Goal: Information Seeking & Learning: Learn about a topic

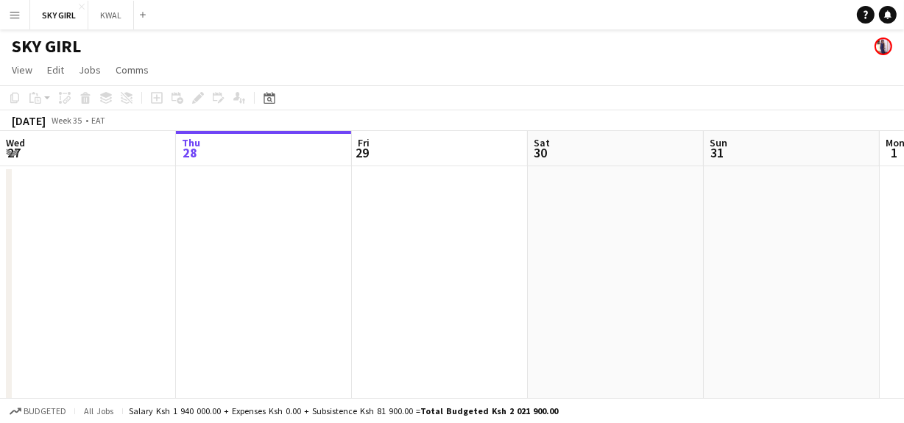
click at [12, 16] on app-icon "Menu" at bounding box center [15, 15] width 12 height 12
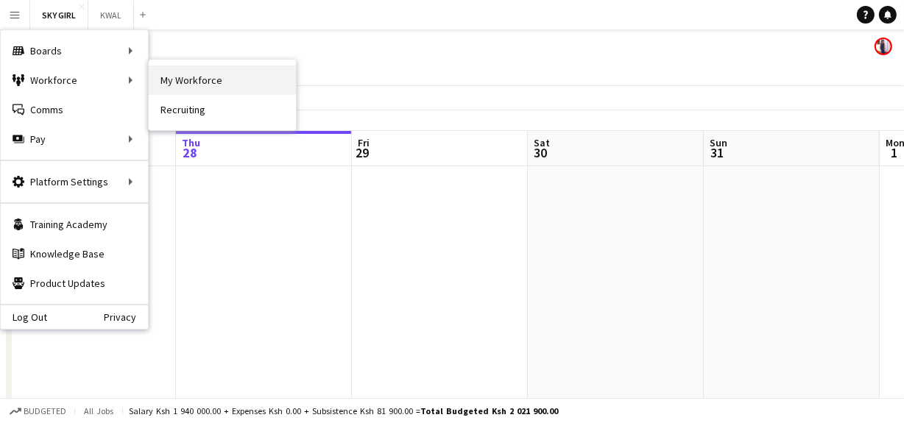
click at [187, 80] on link "My Workforce" at bounding box center [222, 80] width 147 height 29
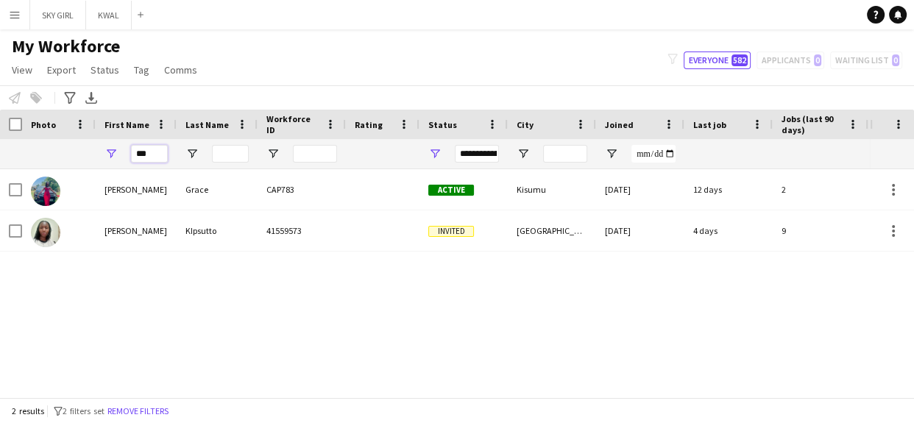
click at [154, 160] on input "***" at bounding box center [149, 154] width 37 height 18
type input "*"
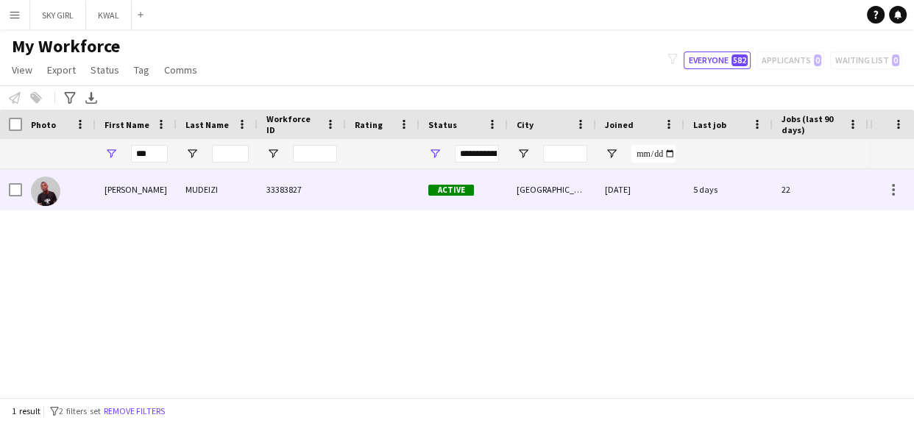
click at [236, 194] on div "MUDEIZI" at bounding box center [217, 189] width 81 height 40
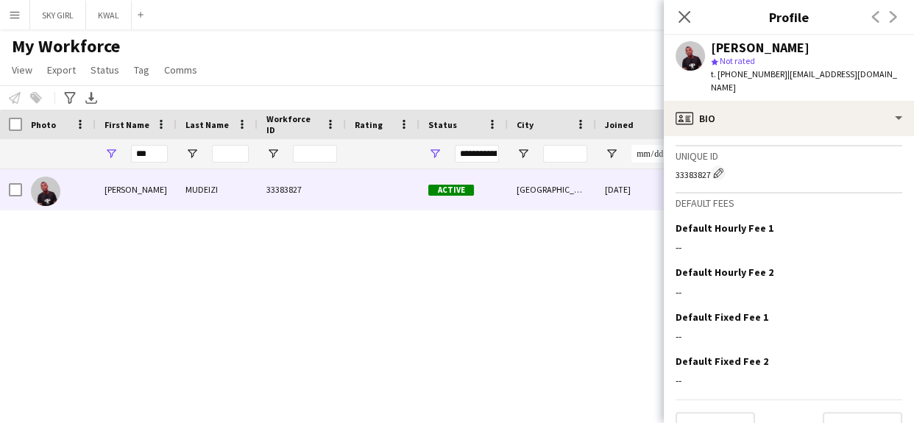
scroll to position [625, 0]
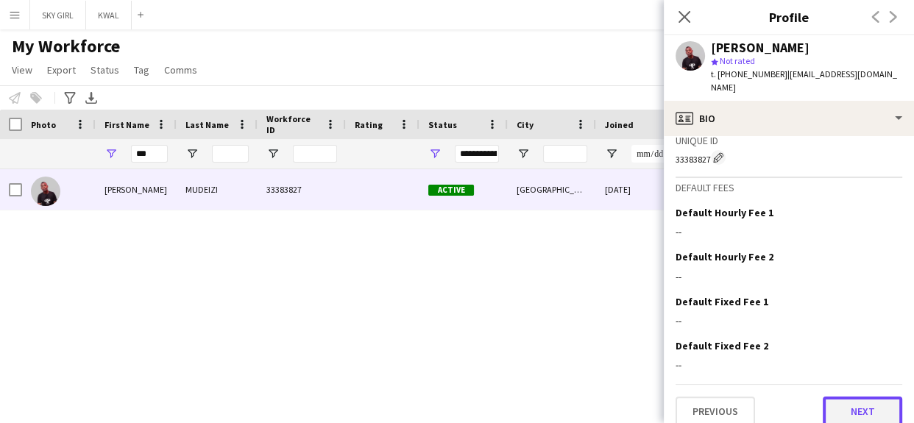
click at [823, 397] on button "Next" at bounding box center [862, 411] width 79 height 29
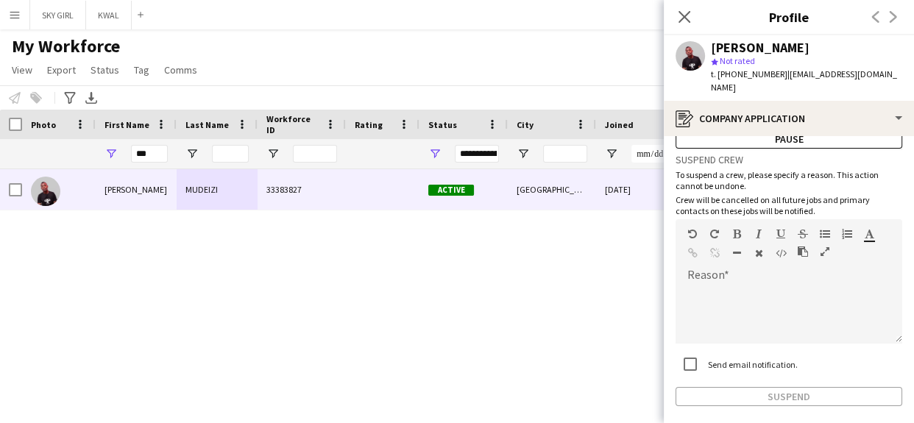
scroll to position [105, 0]
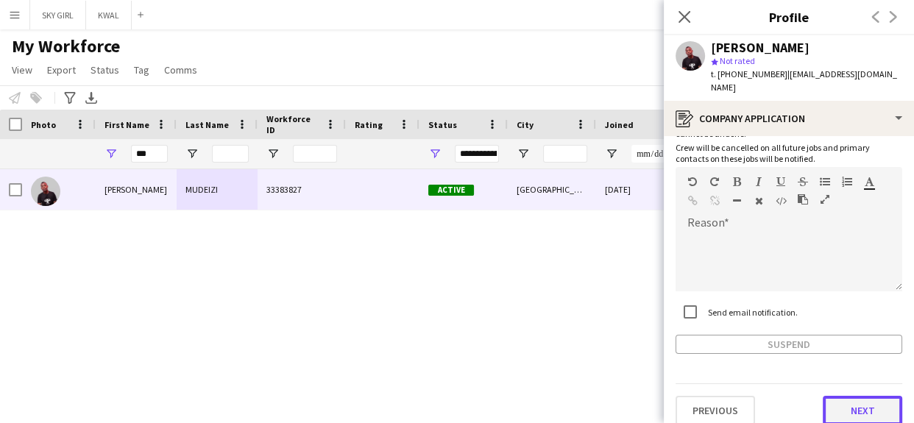
click at [829, 396] on button "Next" at bounding box center [862, 410] width 79 height 29
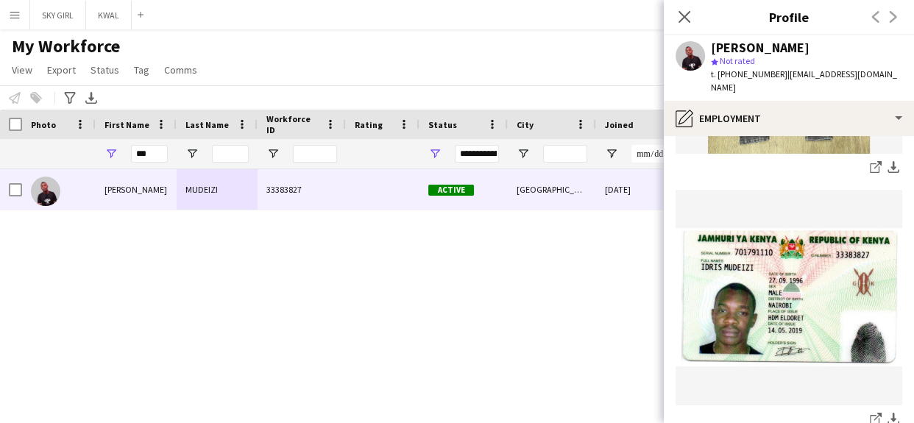
scroll to position [493, 0]
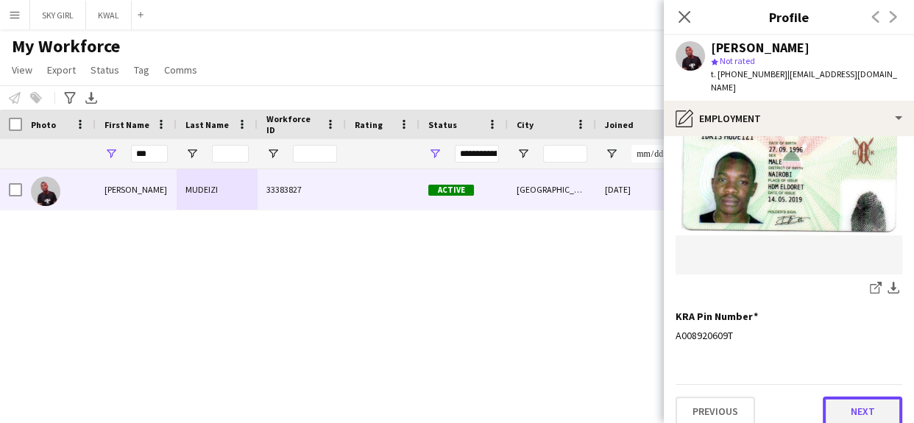
click at [823, 397] on button "Next" at bounding box center [862, 411] width 79 height 29
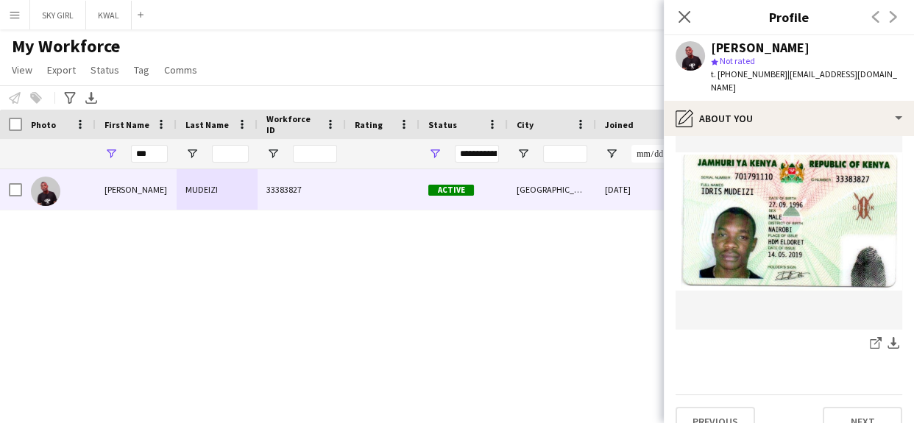
scroll to position [334, 0]
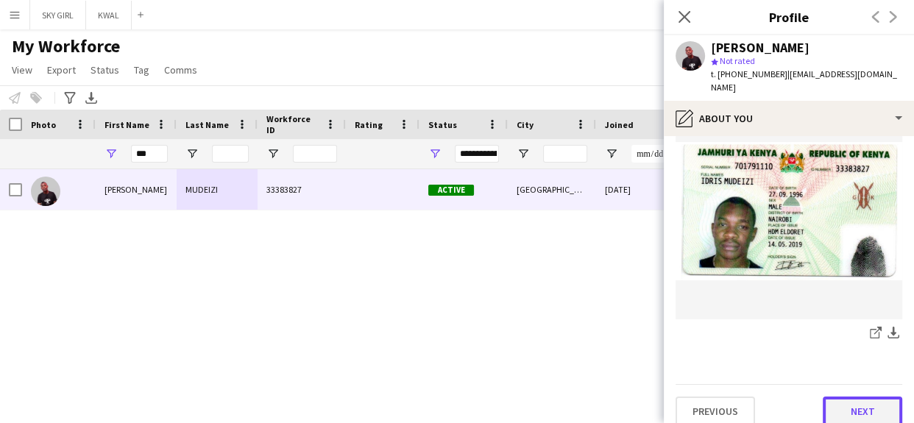
click at [823, 397] on button "Next" at bounding box center [862, 411] width 79 height 29
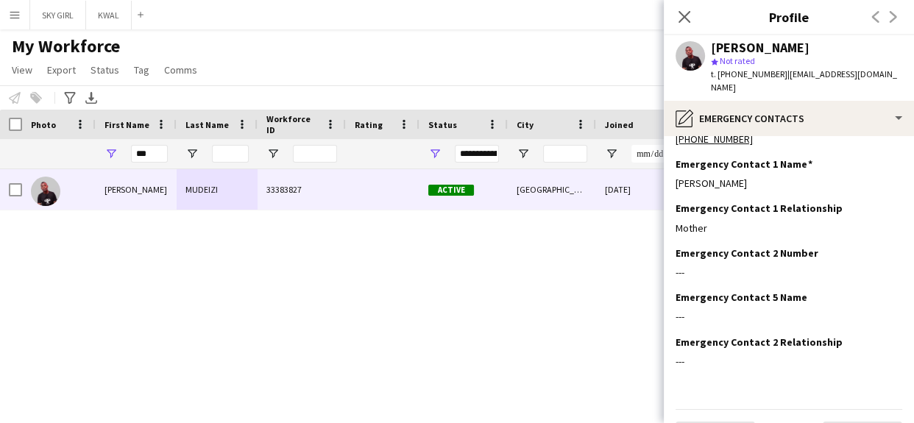
scroll to position [60, 0]
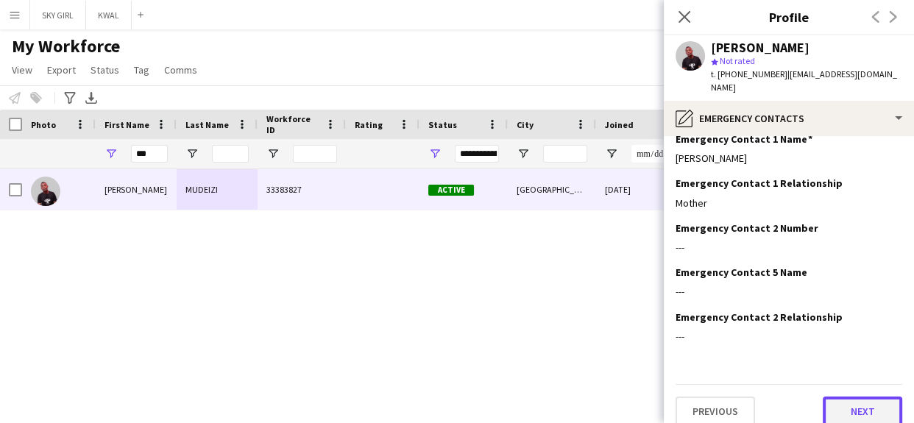
click at [832, 397] on button "Next" at bounding box center [862, 411] width 79 height 29
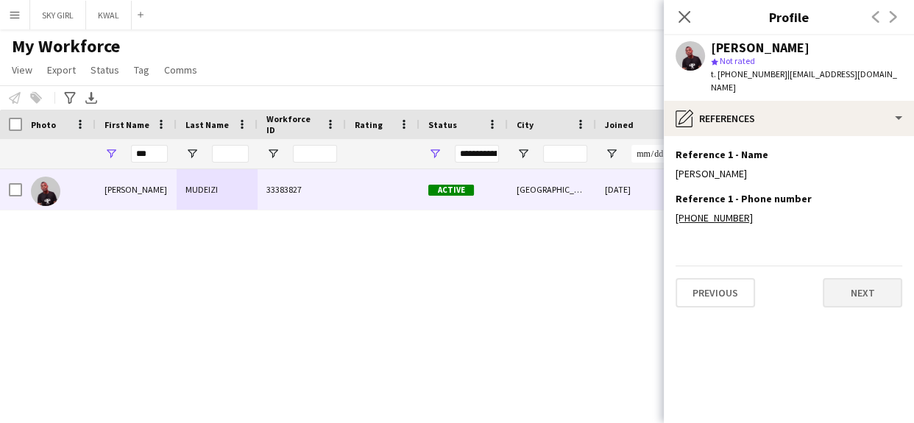
scroll to position [0, 0]
click at [841, 278] on button "Next" at bounding box center [862, 292] width 79 height 29
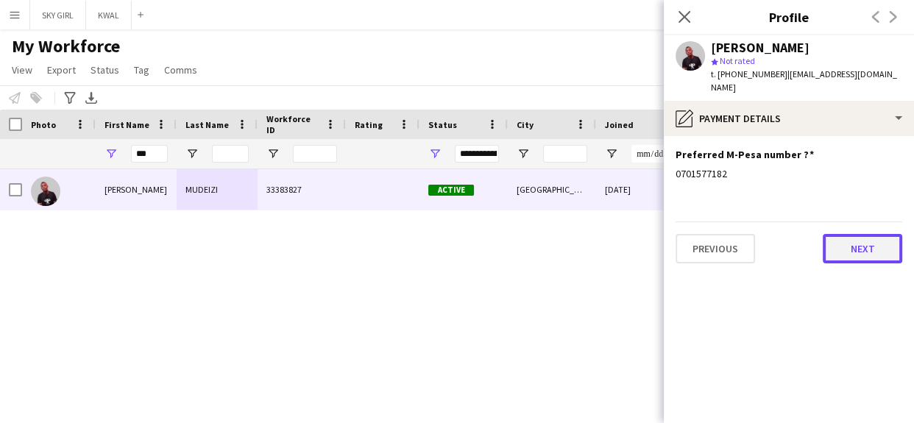
click at [846, 236] on button "Next" at bounding box center [862, 248] width 79 height 29
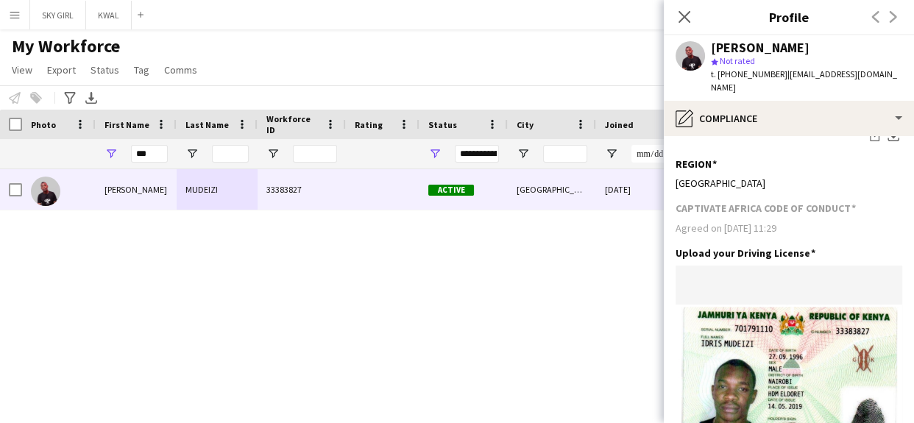
scroll to position [675, 0]
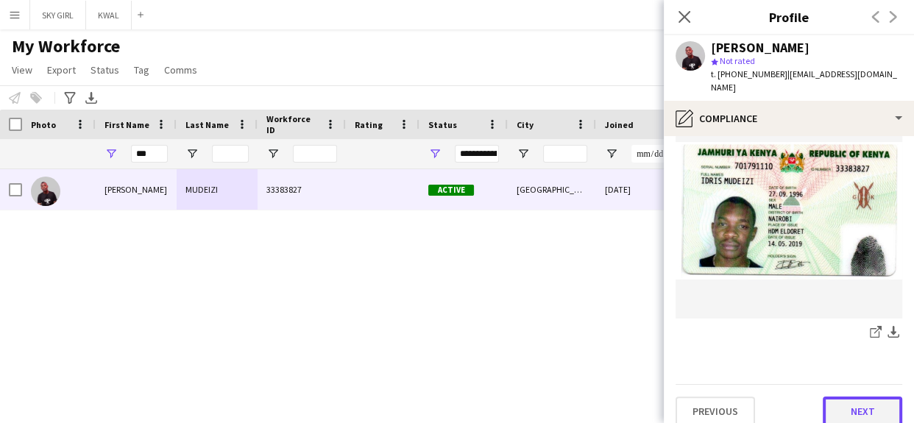
click at [825, 397] on button "Next" at bounding box center [862, 411] width 79 height 29
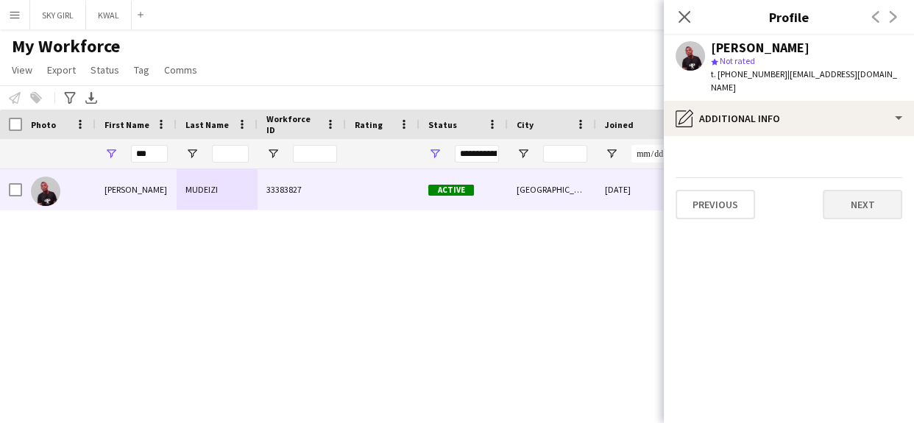
scroll to position [0, 0]
click at [847, 192] on button "Next" at bounding box center [862, 204] width 79 height 29
click at [844, 192] on button "Next" at bounding box center [862, 204] width 79 height 29
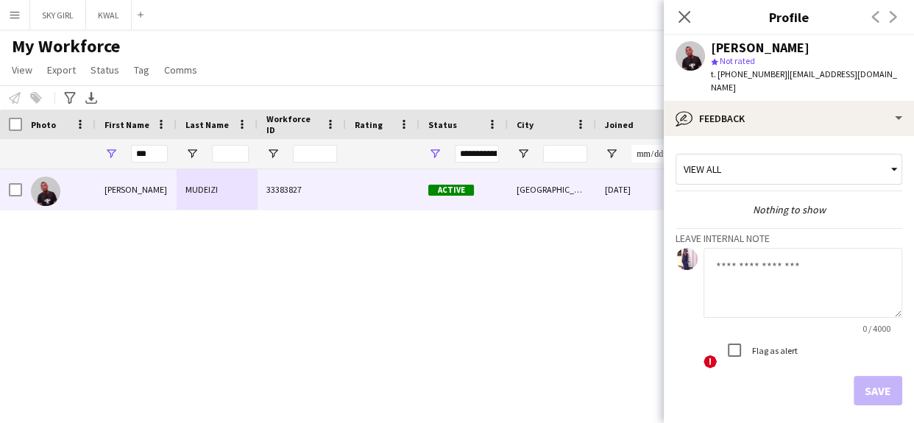
scroll to position [51, 0]
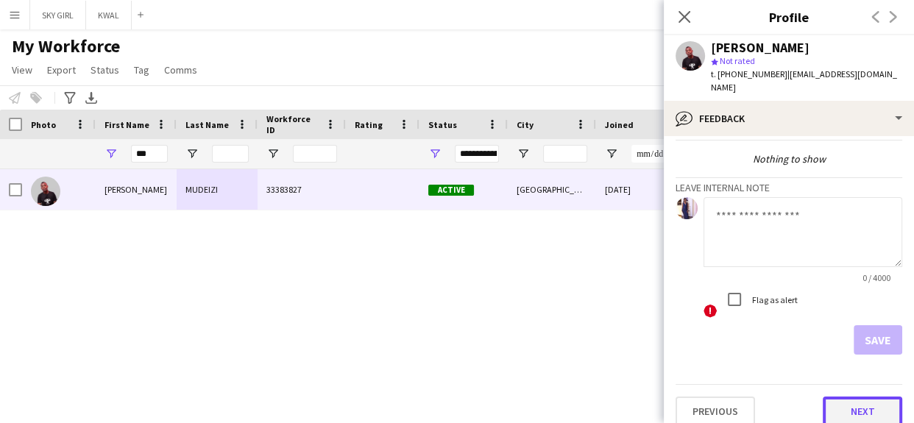
click at [823, 397] on button "Next" at bounding box center [862, 411] width 79 height 29
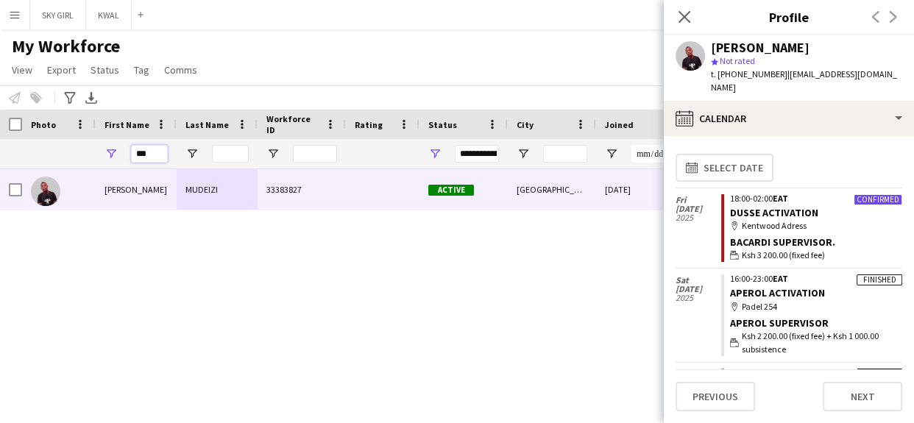
click at [157, 155] on input "***" at bounding box center [149, 154] width 37 height 18
type input "*"
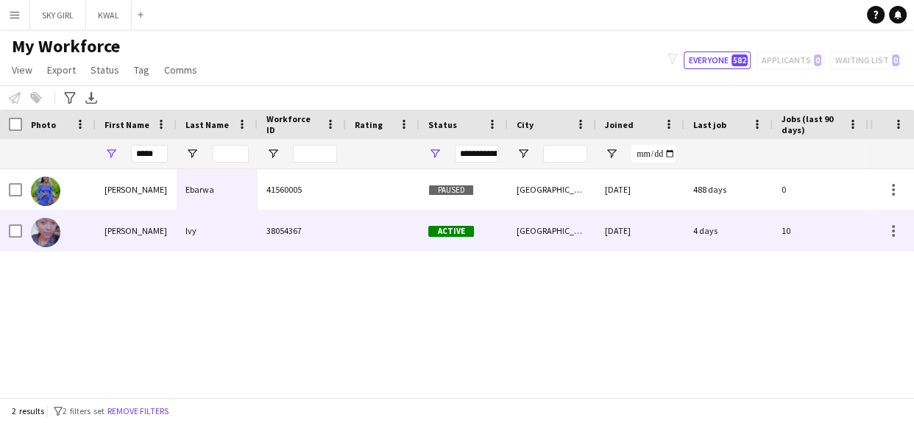
click at [207, 228] on div "Ivy" at bounding box center [217, 231] width 81 height 40
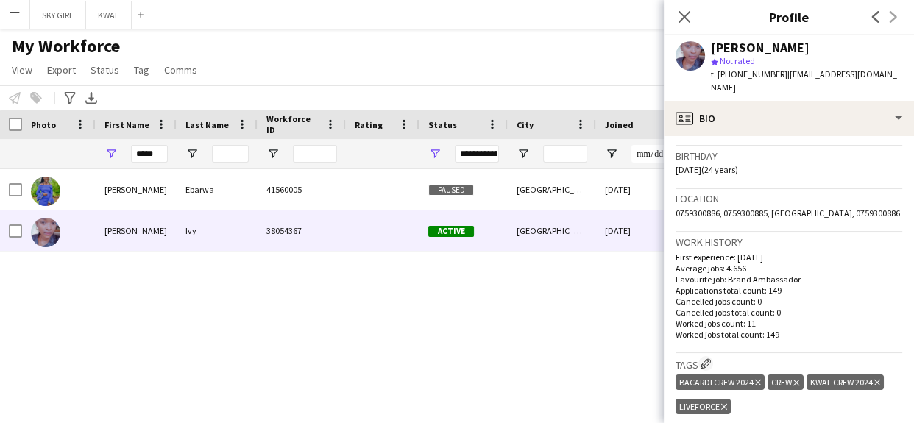
scroll to position [635, 0]
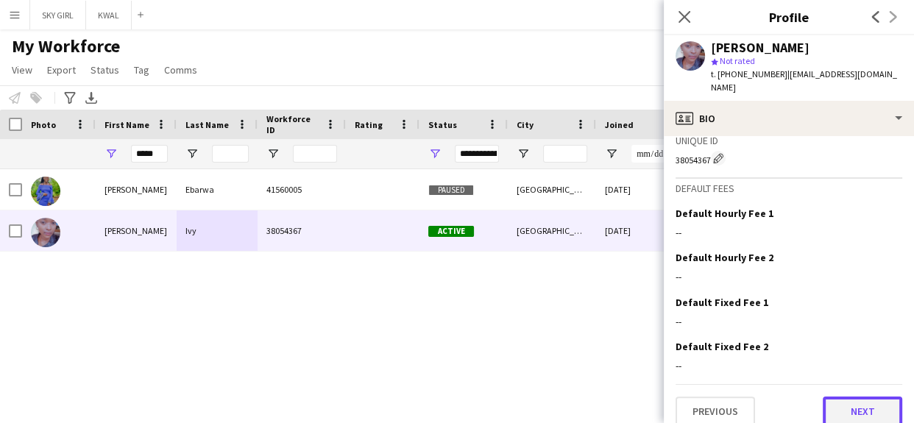
click at [823, 397] on button "Next" at bounding box center [862, 411] width 79 height 29
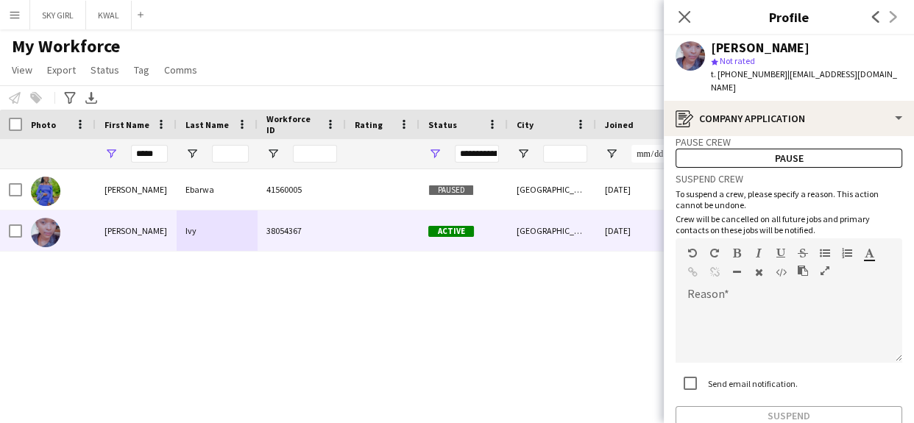
scroll to position [105, 0]
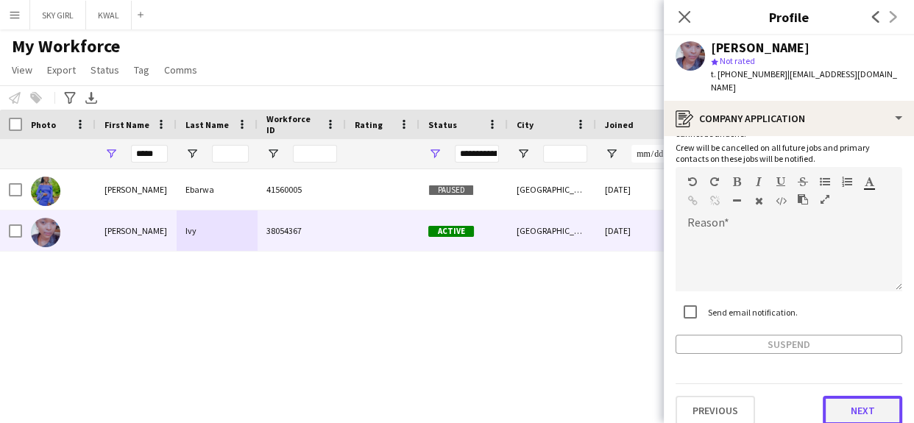
click at [828, 398] on button "Next" at bounding box center [862, 410] width 79 height 29
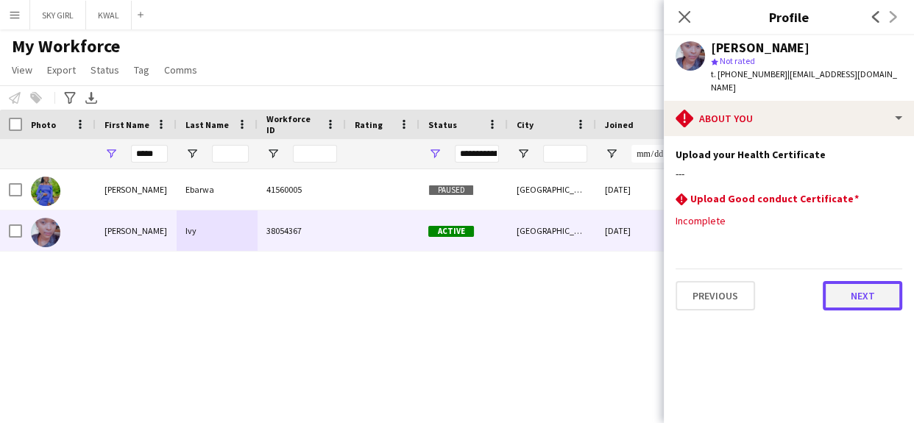
click at [844, 285] on button "Next" at bounding box center [862, 295] width 79 height 29
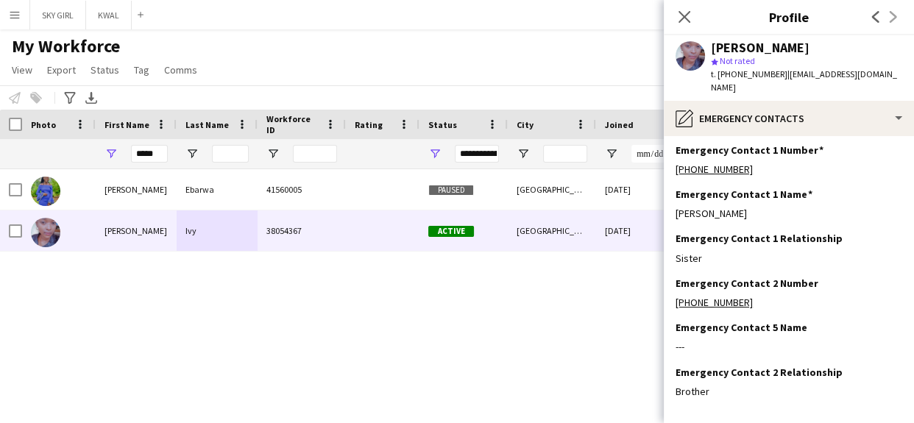
scroll to position [60, 0]
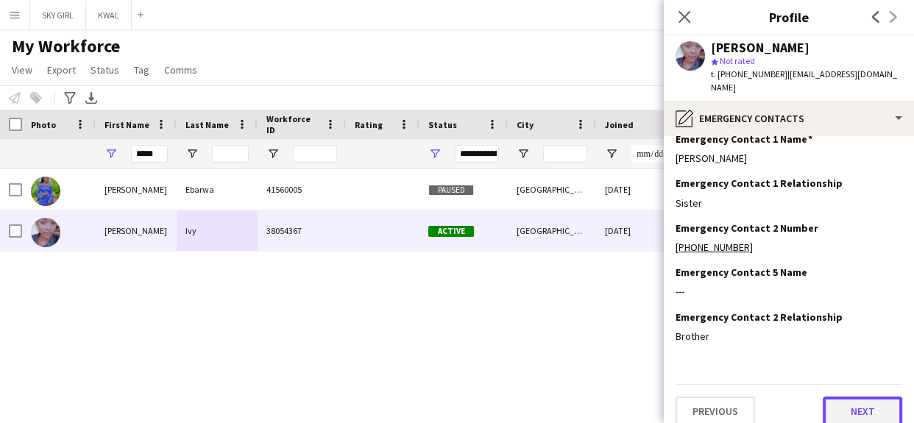
click at [825, 397] on button "Next" at bounding box center [862, 411] width 79 height 29
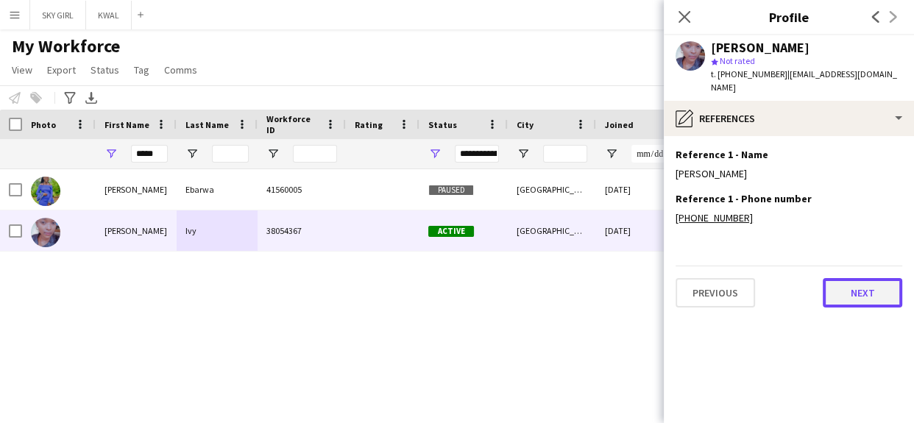
click at [829, 278] on button "Next" at bounding box center [862, 292] width 79 height 29
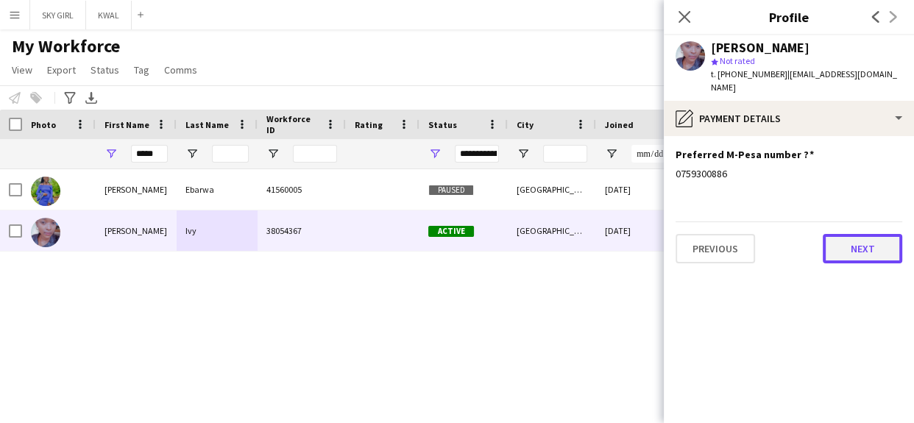
click at [832, 236] on button "Next" at bounding box center [862, 248] width 79 height 29
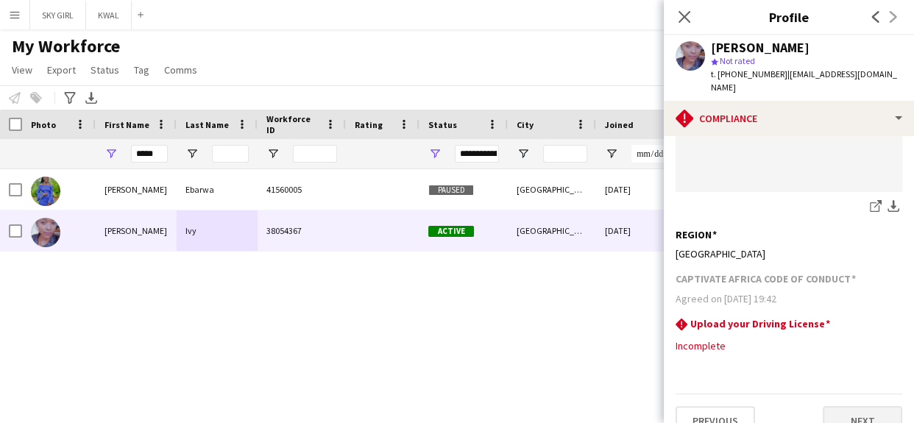
scroll to position [452, 0]
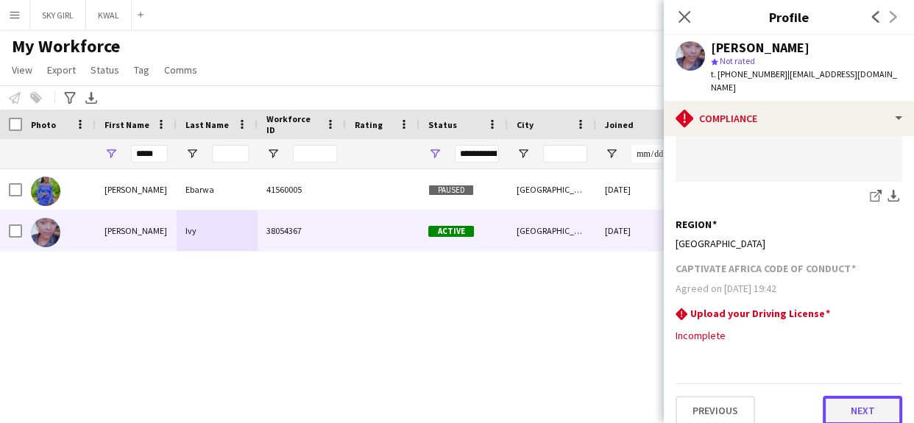
click at [823, 396] on button "Next" at bounding box center [862, 410] width 79 height 29
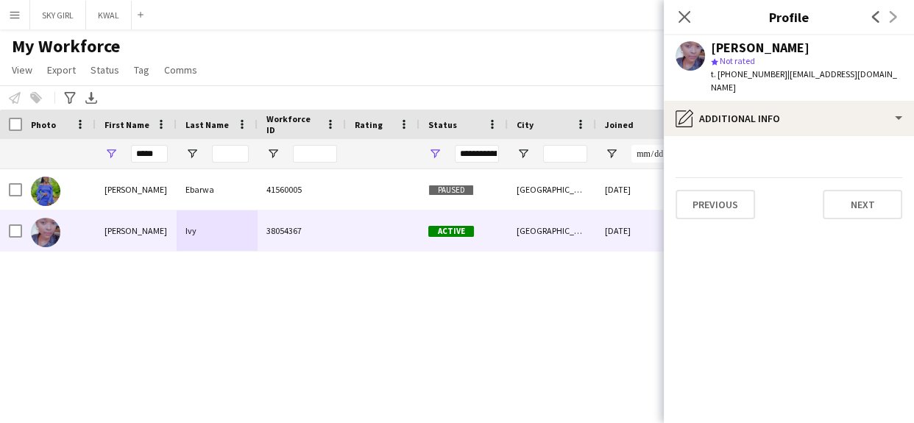
scroll to position [0, 0]
click at [839, 192] on button "Next" at bounding box center [862, 204] width 79 height 29
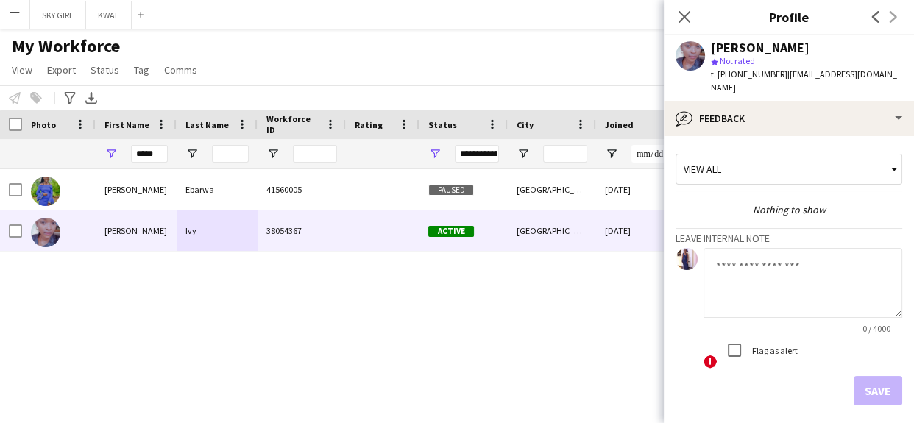
scroll to position [51, 0]
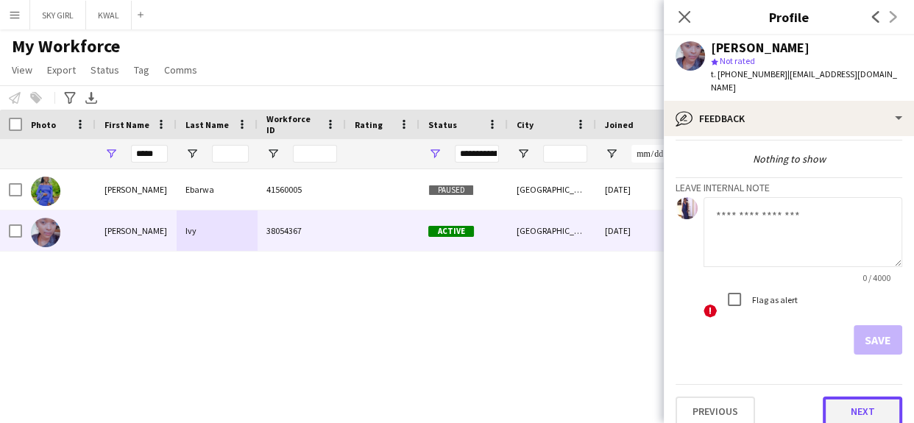
click at [824, 397] on button "Next" at bounding box center [862, 411] width 79 height 29
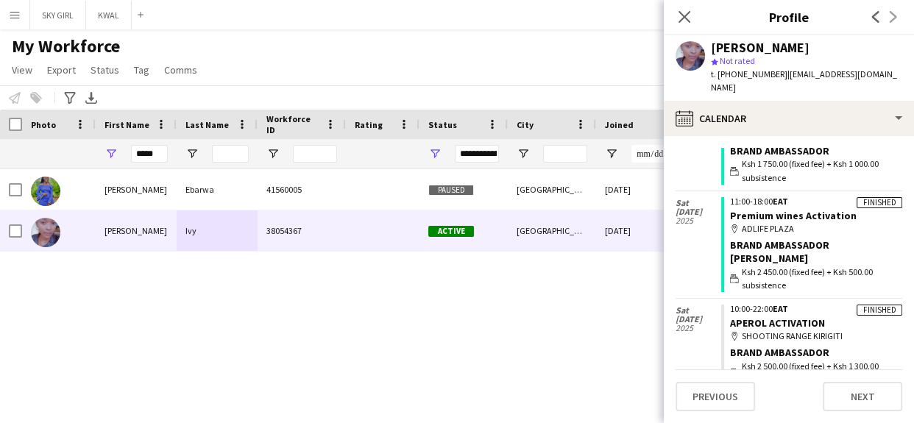
scroll to position [223, 0]
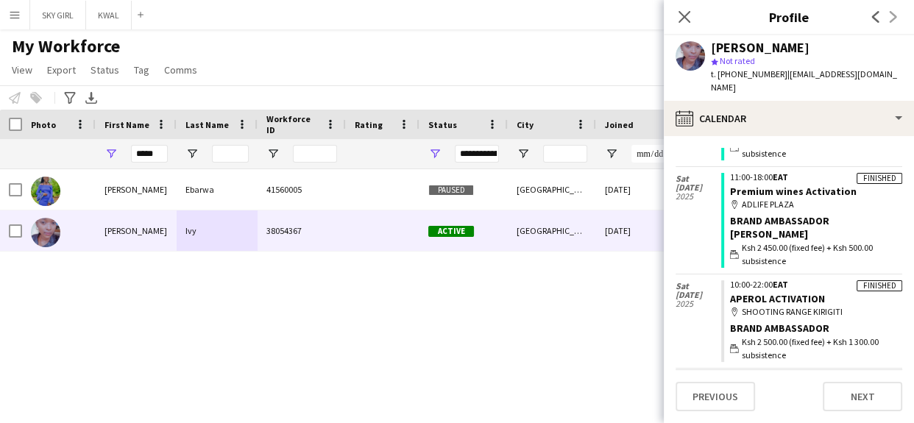
drag, startPoint x: 684, startPoint y: 19, endPoint x: 710, endPoint y: 381, distance: 363.0
click at [684, 19] on icon "Close pop-in" at bounding box center [685, 17] width 12 height 12
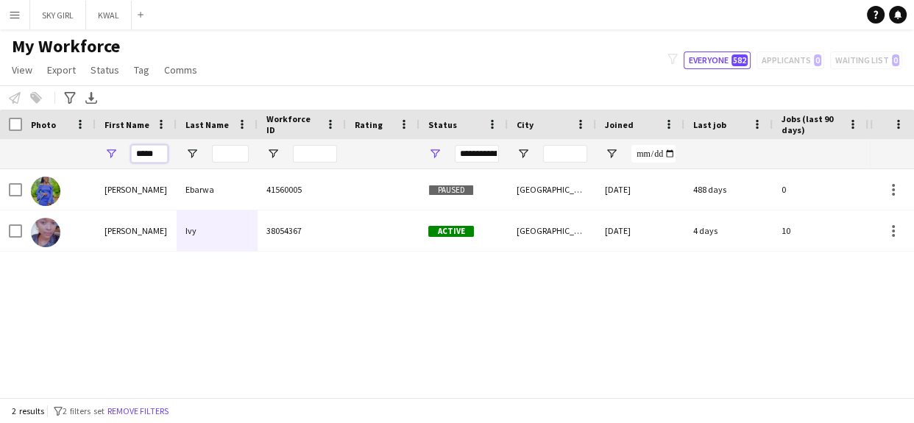
click at [161, 153] on input "*****" at bounding box center [149, 154] width 37 height 18
type input "*"
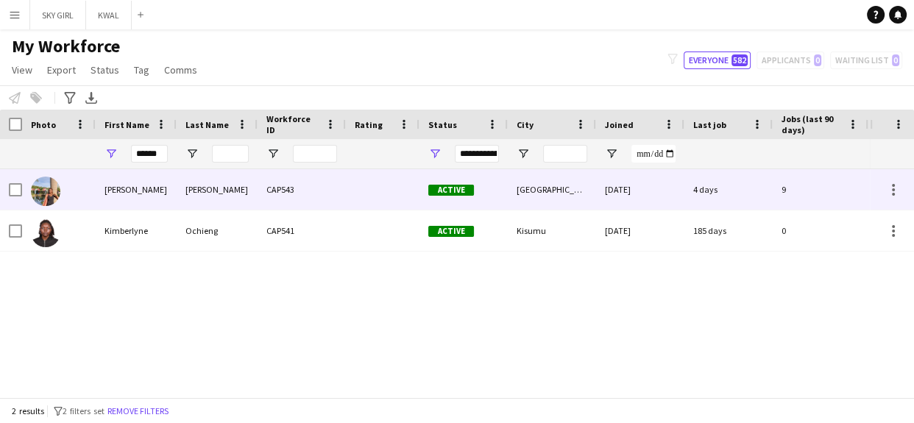
click at [244, 187] on div "[PERSON_NAME]" at bounding box center [217, 189] width 81 height 40
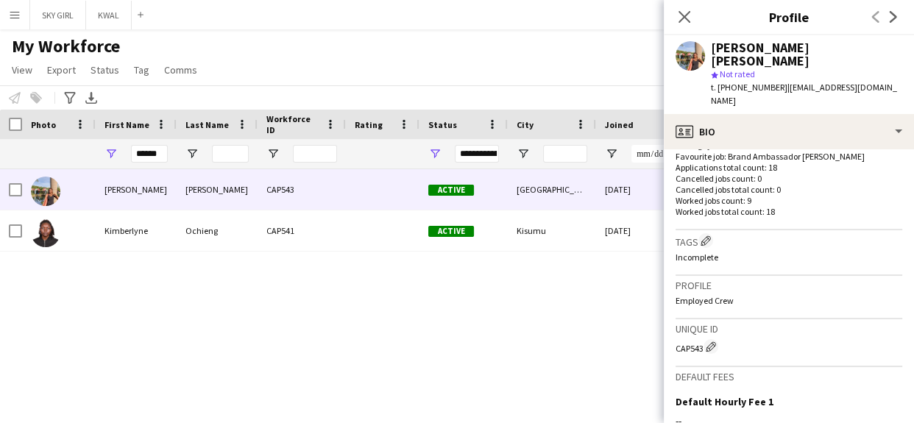
scroll to position [577, 0]
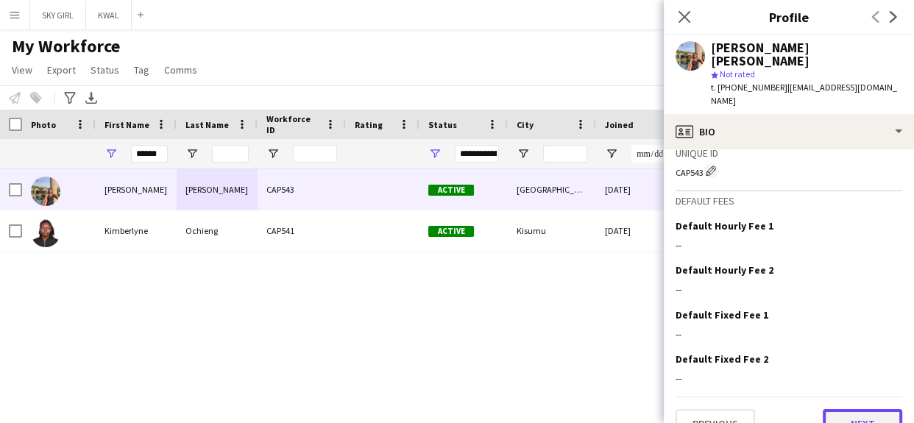
click at [830, 409] on button "Next" at bounding box center [862, 423] width 79 height 29
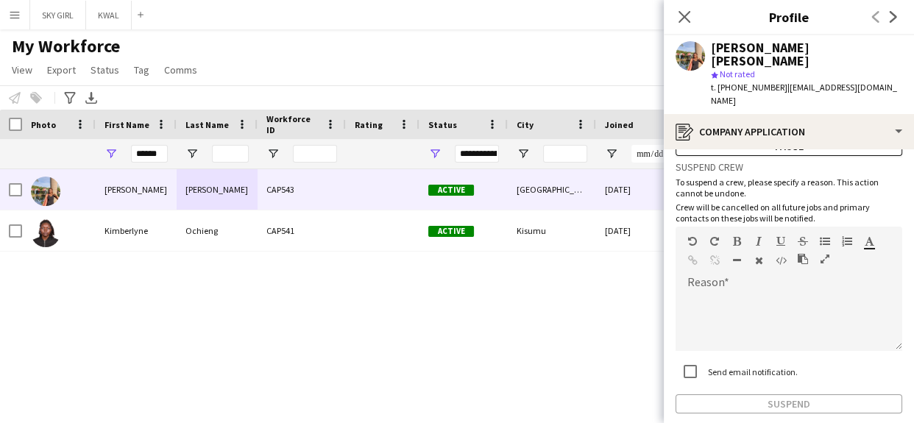
scroll to position [105, 0]
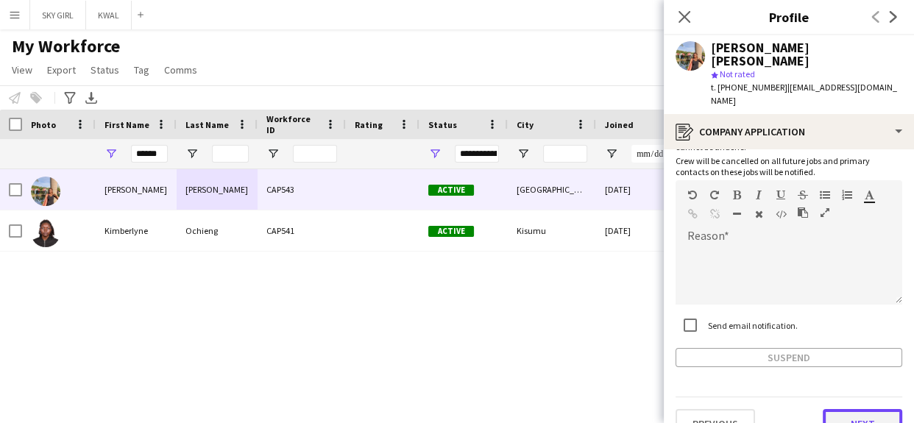
click at [832, 409] on button "Next" at bounding box center [862, 423] width 79 height 29
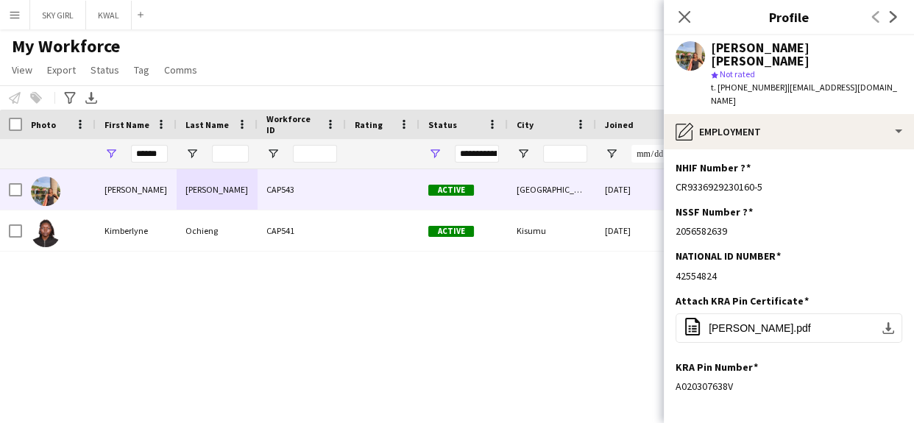
scroll to position [37, 0]
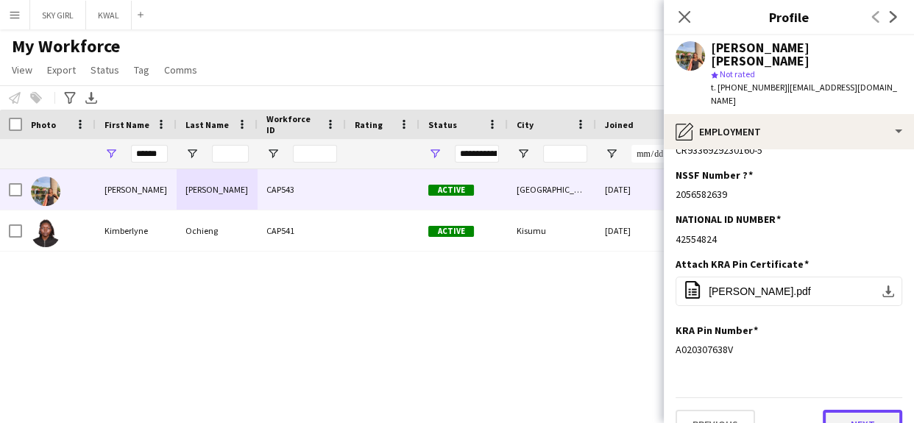
click at [829, 410] on button "Next" at bounding box center [862, 424] width 79 height 29
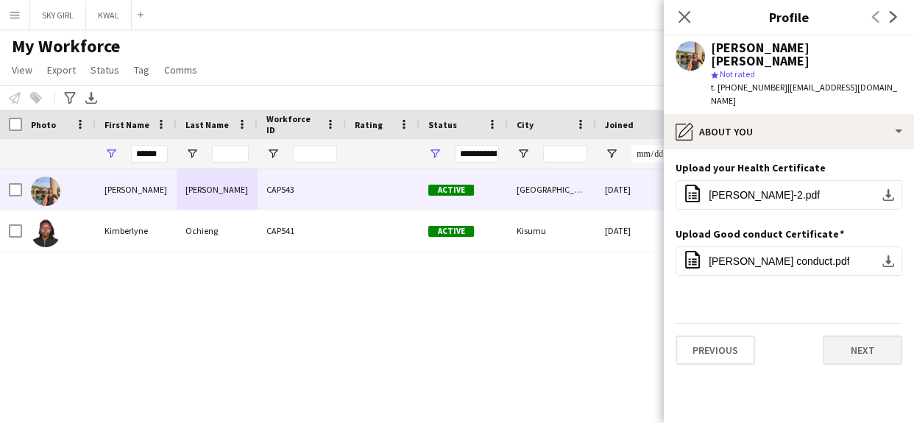
scroll to position [0, 0]
click at [827, 336] on button "Next" at bounding box center [862, 350] width 79 height 29
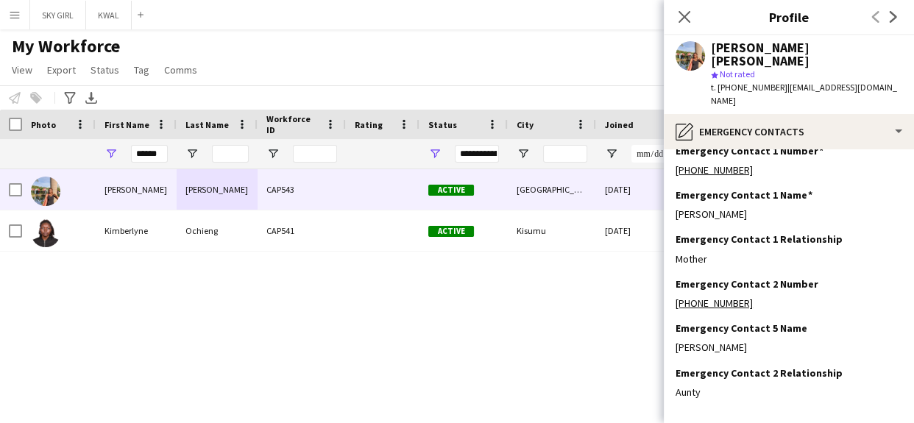
scroll to position [60, 0]
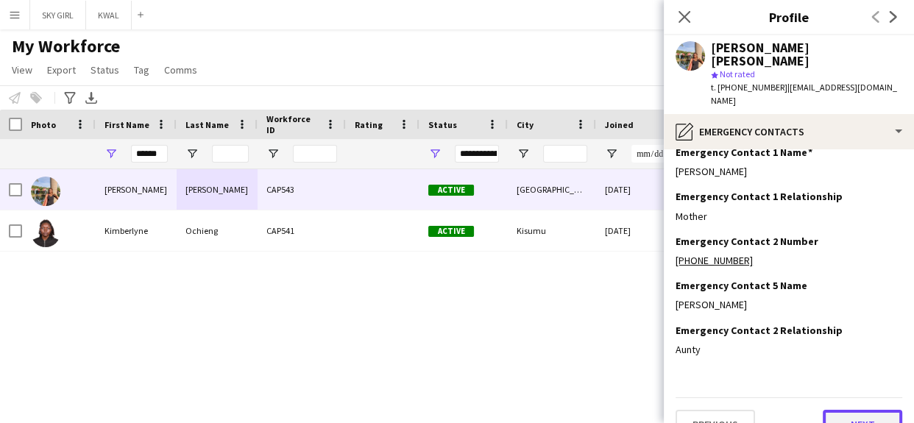
click at [831, 410] on button "Next" at bounding box center [862, 424] width 79 height 29
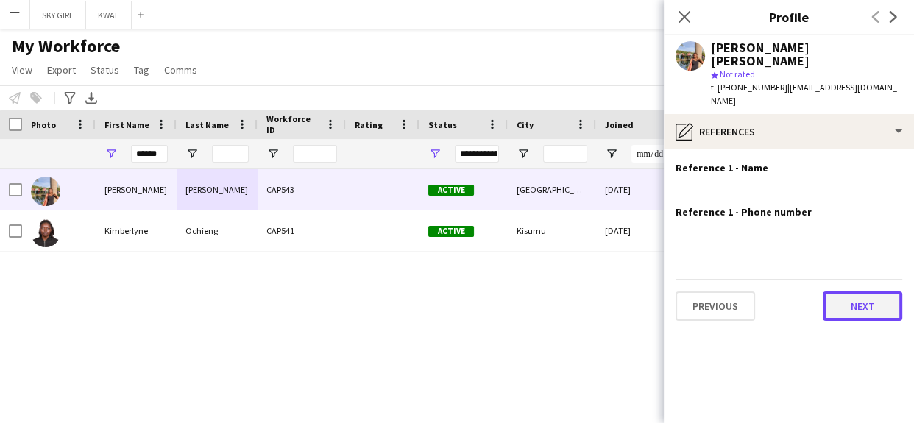
click at [832, 291] on button "Next" at bounding box center [862, 305] width 79 height 29
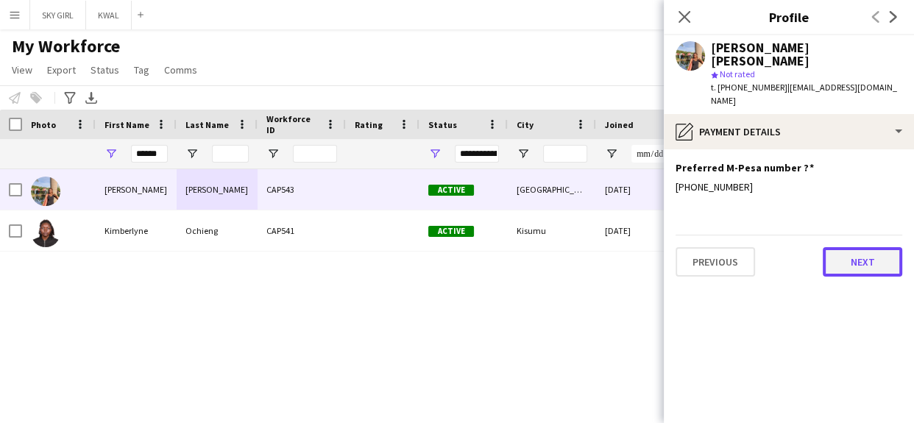
click at [841, 247] on button "Next" at bounding box center [862, 261] width 79 height 29
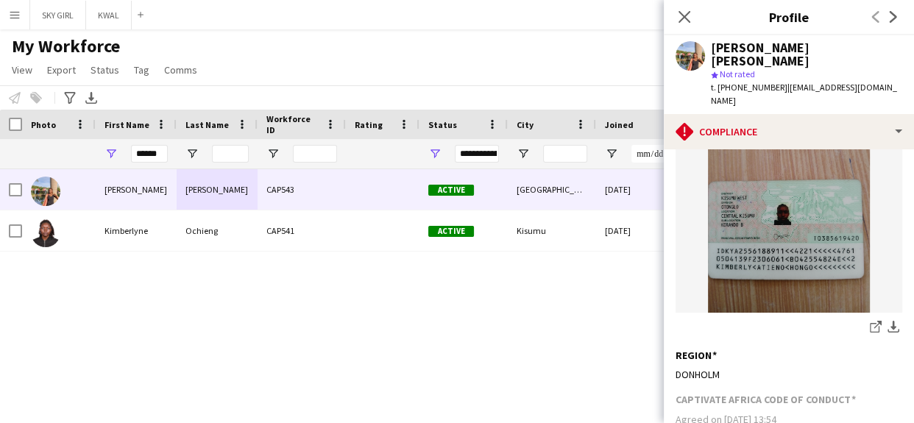
scroll to position [452, 0]
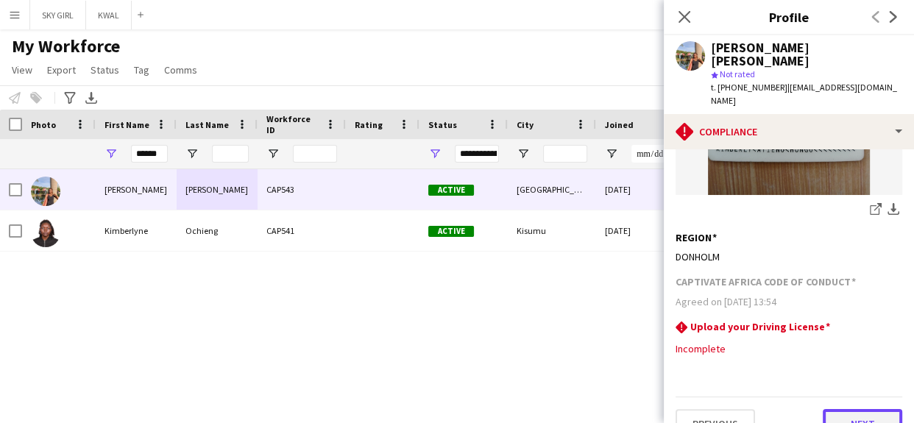
click at [823, 409] on button "Next" at bounding box center [862, 423] width 79 height 29
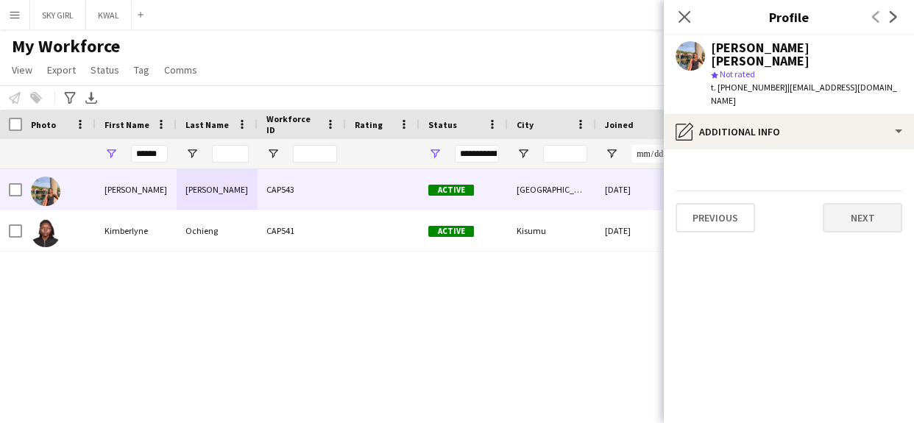
scroll to position [0, 0]
click at [838, 203] on button "Next" at bounding box center [862, 217] width 79 height 29
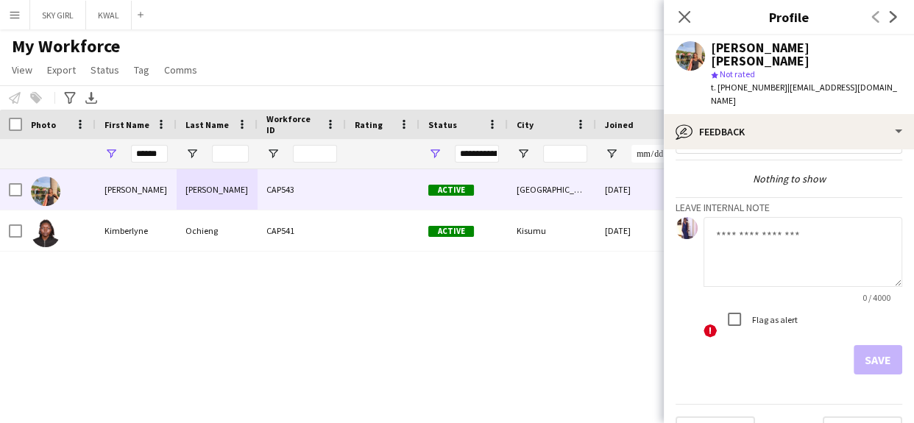
scroll to position [51, 0]
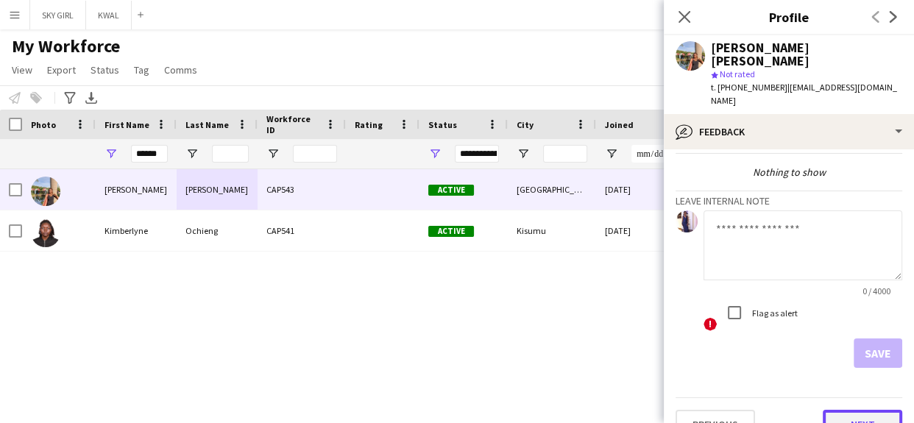
click at [823, 410] on button "Next" at bounding box center [862, 424] width 79 height 29
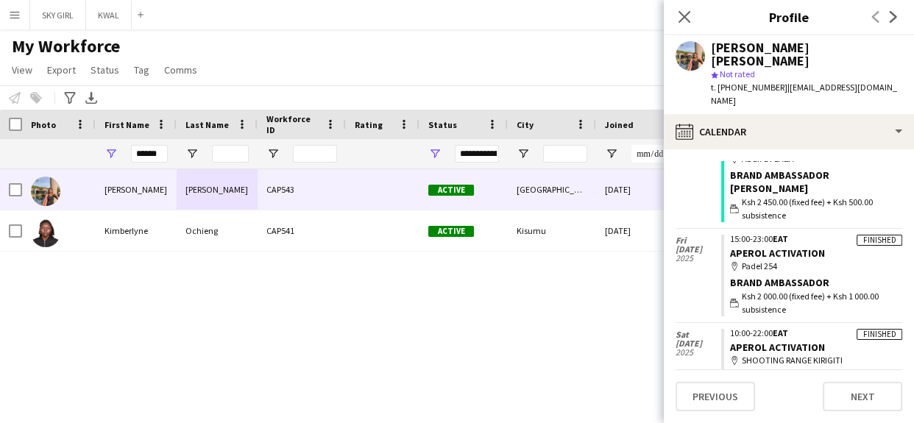
scroll to position [291, 0]
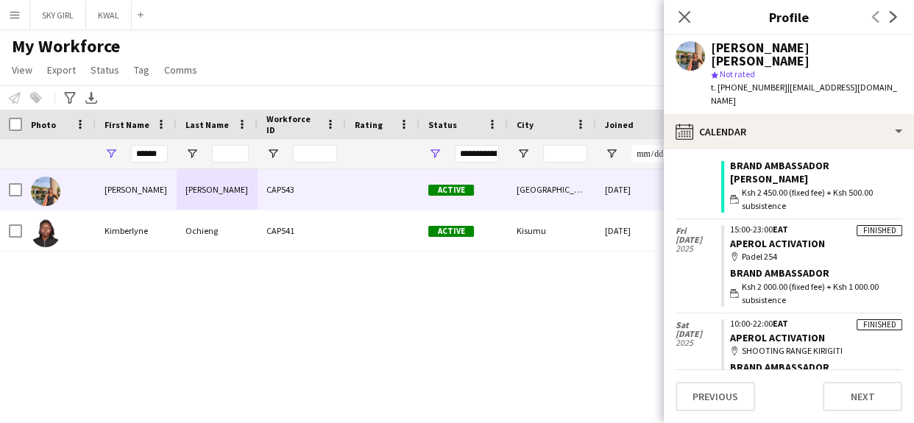
drag, startPoint x: 883, startPoint y: 250, endPoint x: 888, endPoint y: 267, distance: 17.7
click at [888, 267] on app-crew-calendar "[DATE] Finished 11:00-18:00 EAT Premium wines Activation map-marker Muthaiga go…" at bounding box center [789, 407] width 227 height 996
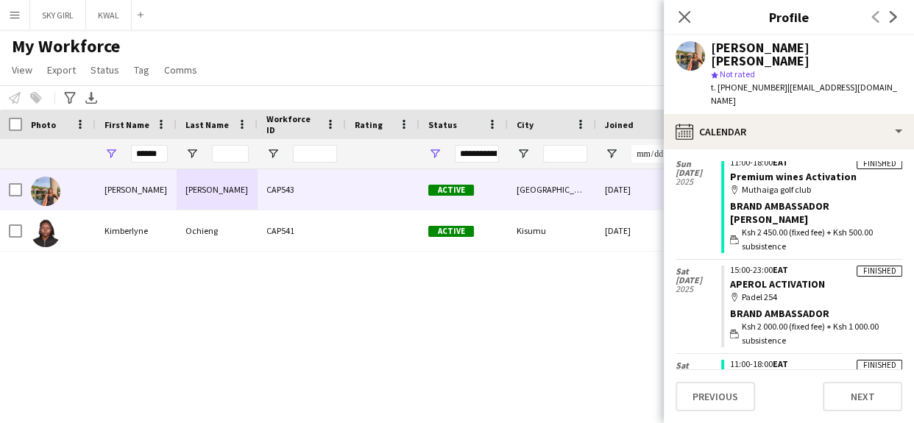
scroll to position [65, 0]
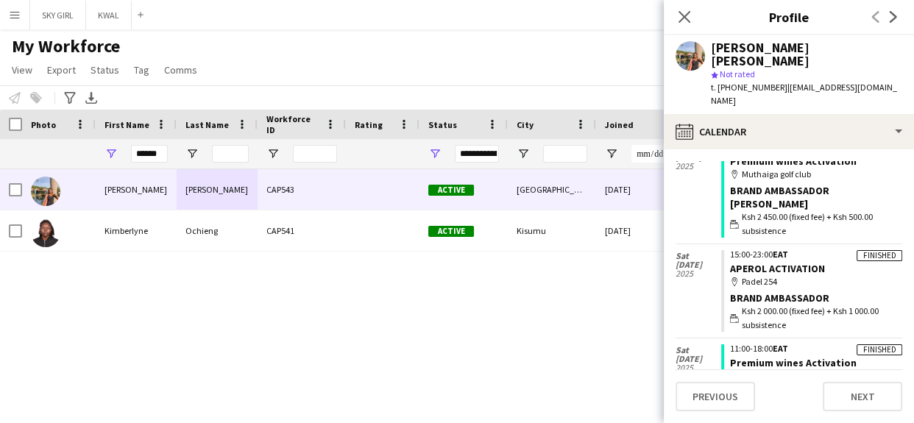
drag, startPoint x: 684, startPoint y: 14, endPoint x: 663, endPoint y: 18, distance: 21.1
click at [684, 14] on icon "Close pop-in" at bounding box center [685, 17] width 12 height 12
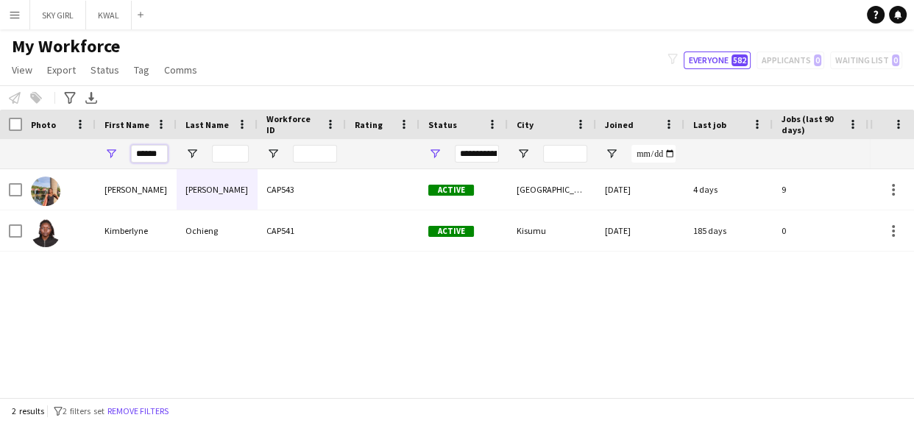
click at [164, 154] on input "******" at bounding box center [149, 154] width 37 height 18
type input "*"
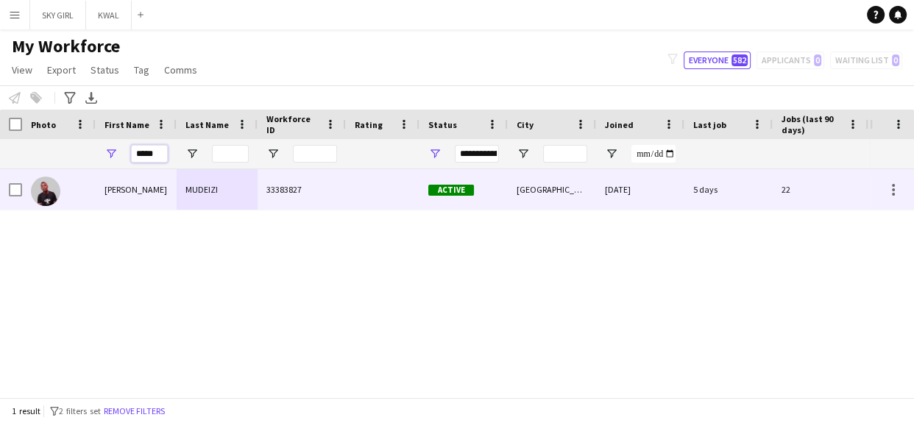
type input "*****"
click at [206, 185] on div "MUDEIZI" at bounding box center [217, 189] width 81 height 40
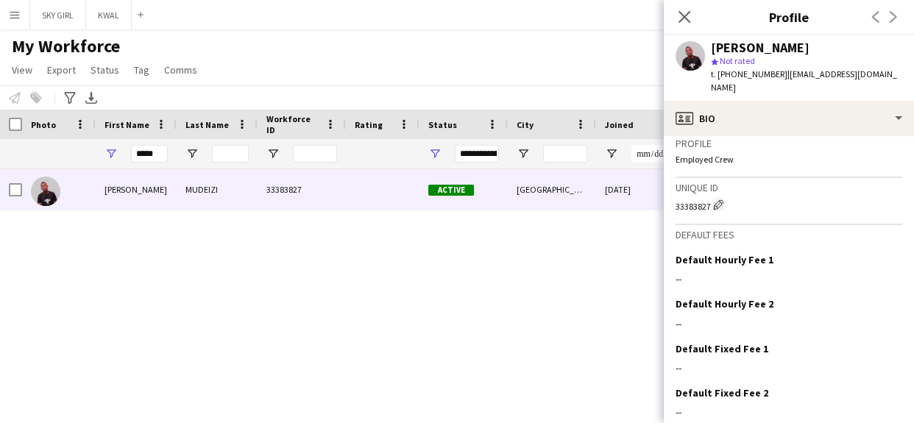
scroll to position [625, 0]
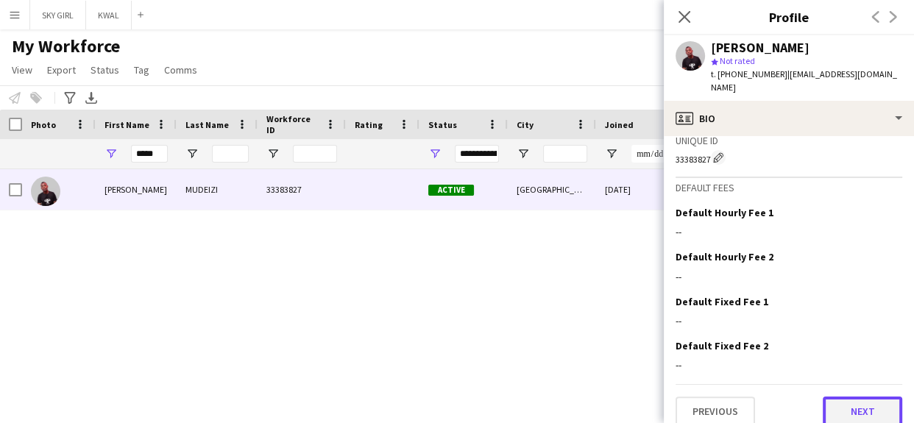
click at [837, 397] on button "Next" at bounding box center [862, 411] width 79 height 29
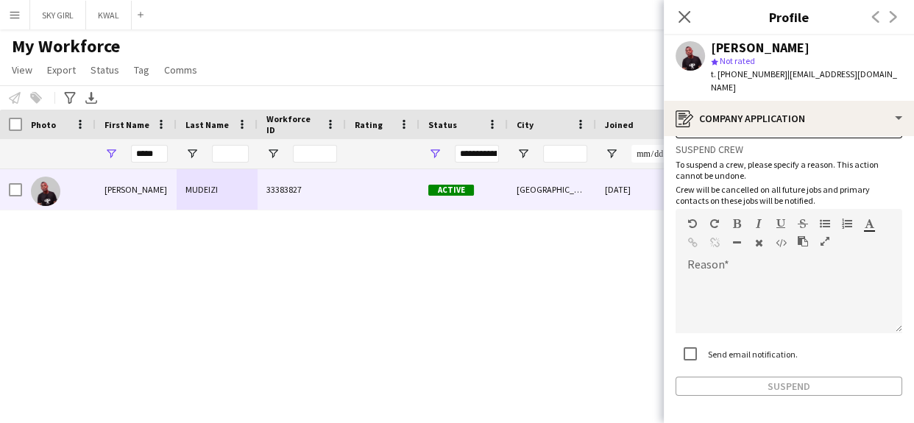
scroll to position [105, 0]
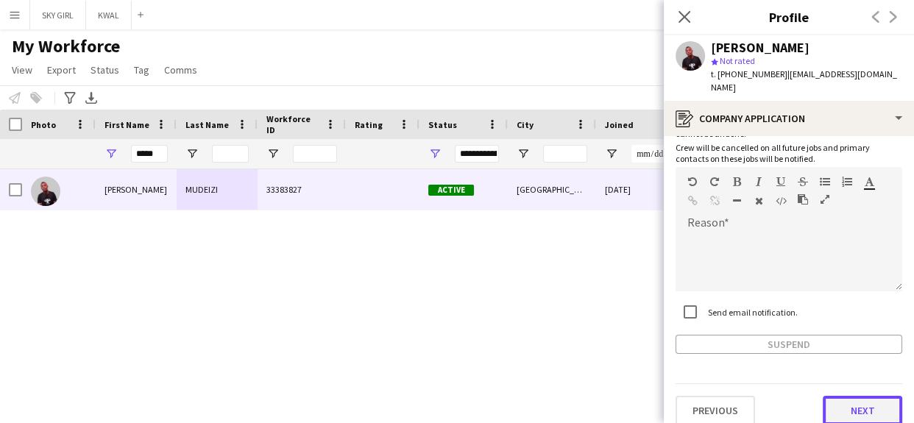
click at [826, 396] on button "Next" at bounding box center [862, 410] width 79 height 29
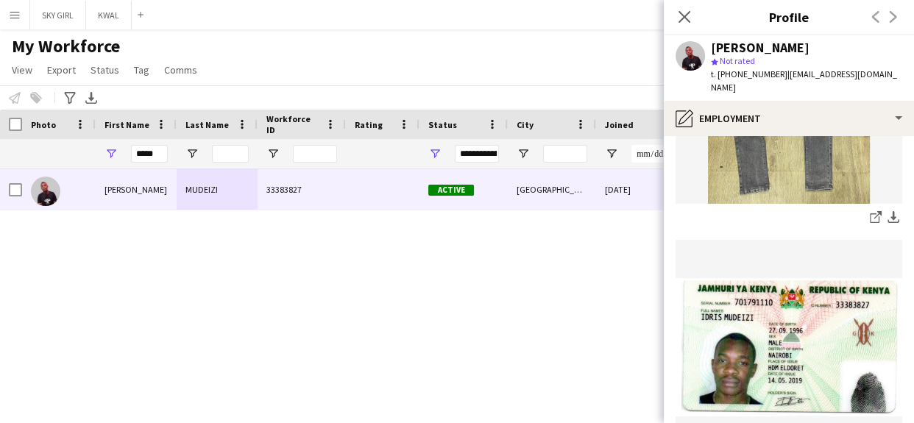
scroll to position [493, 0]
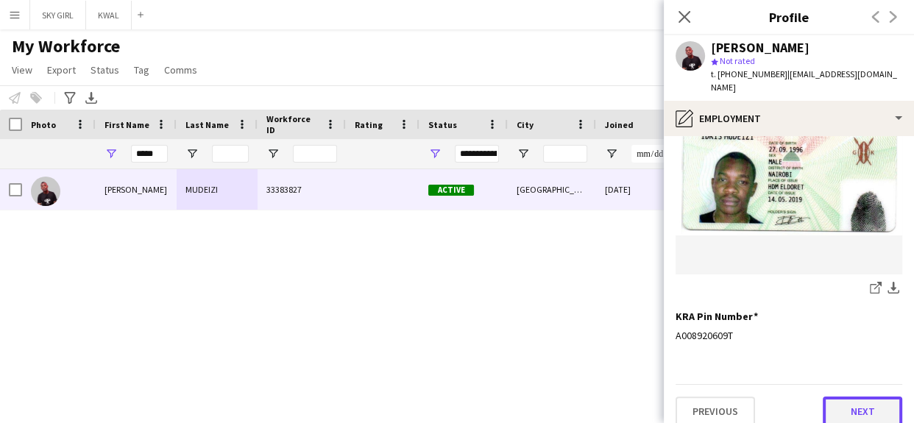
click at [829, 399] on button "Next" at bounding box center [862, 411] width 79 height 29
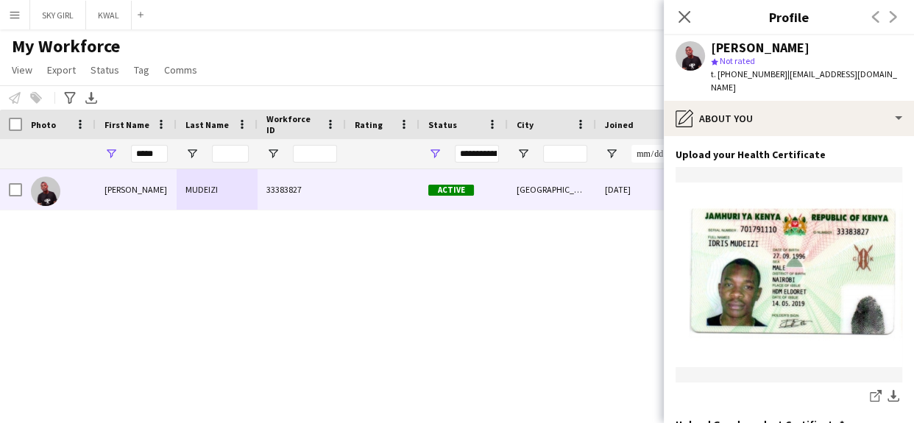
scroll to position [334, 0]
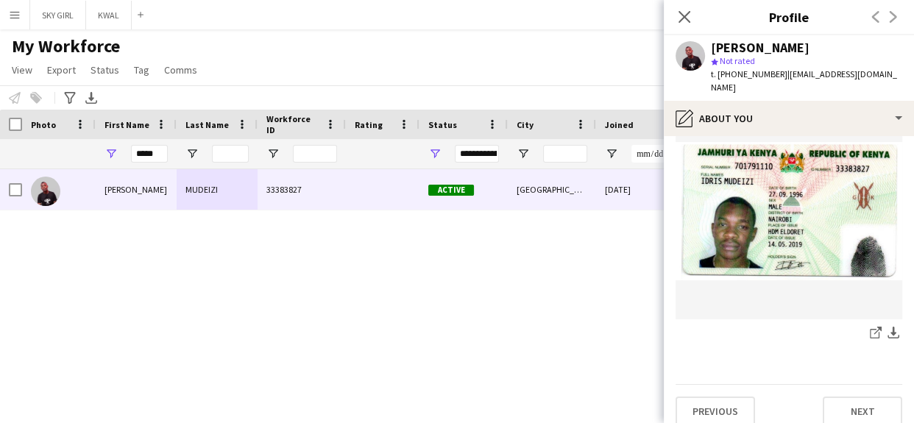
click at [824, 384] on div "Previous Next" at bounding box center [789, 405] width 227 height 42
click at [825, 397] on button "Next" at bounding box center [862, 411] width 79 height 29
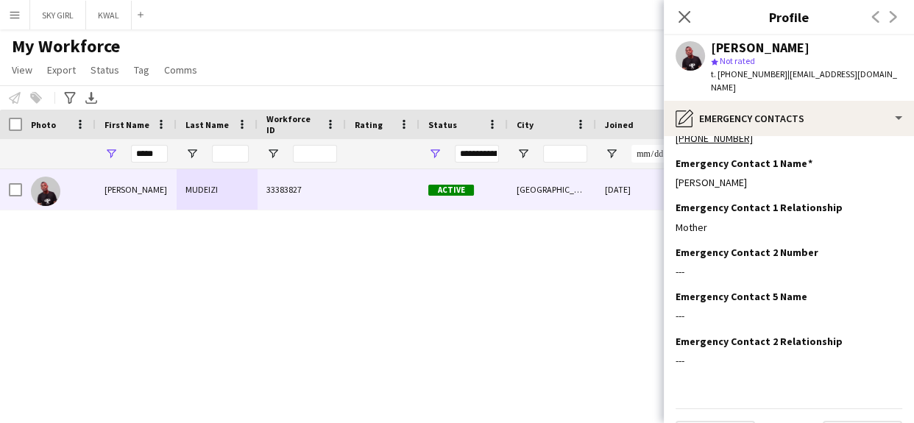
scroll to position [60, 0]
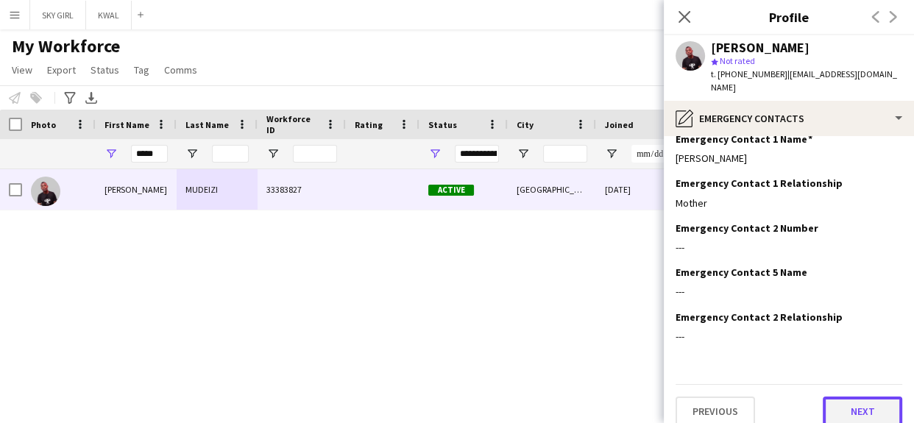
click at [832, 397] on button "Next" at bounding box center [862, 411] width 79 height 29
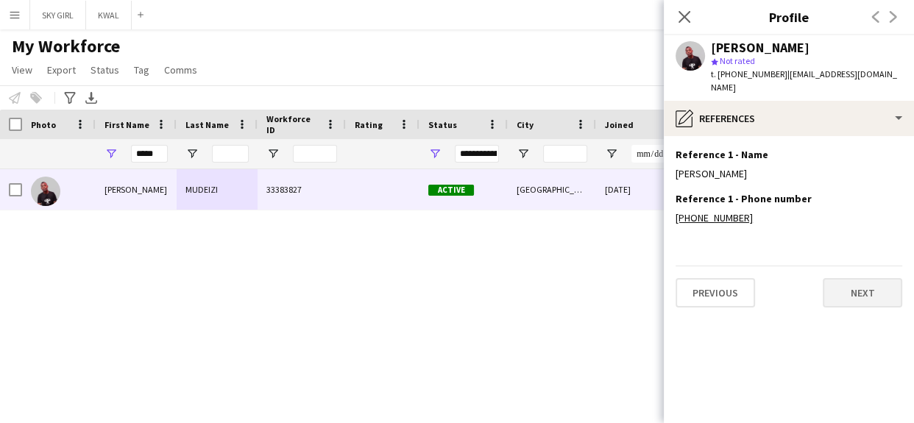
scroll to position [0, 0]
click at [832, 280] on button "Next" at bounding box center [862, 292] width 79 height 29
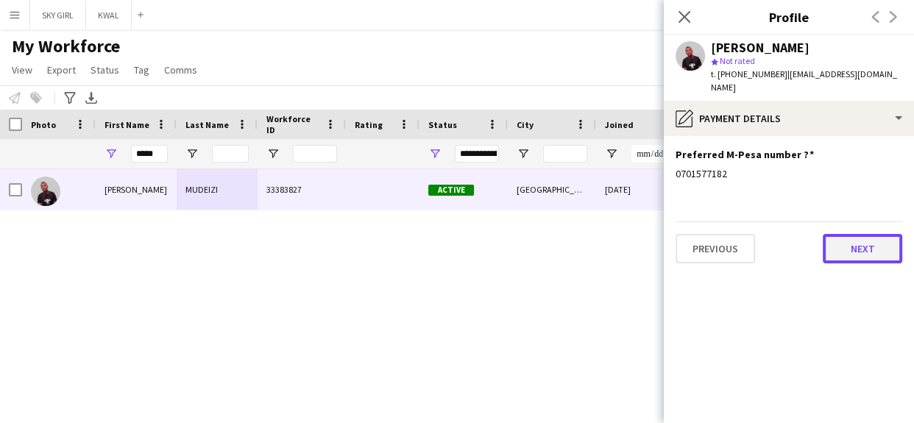
click at [840, 241] on button "Next" at bounding box center [862, 248] width 79 height 29
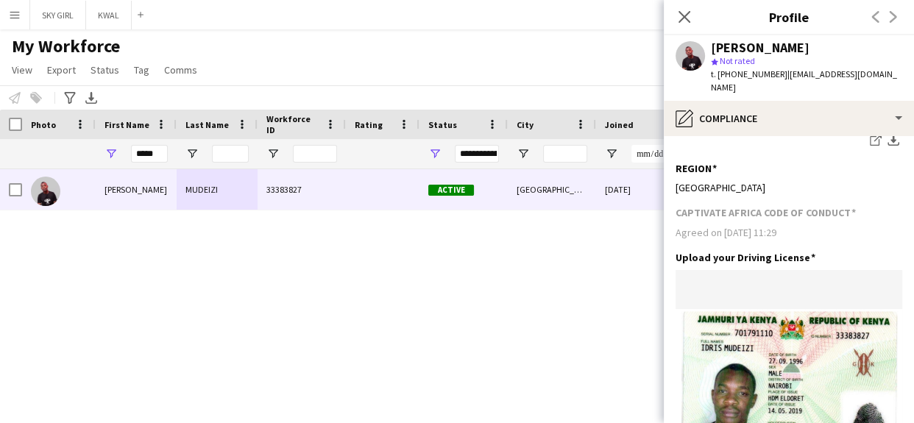
scroll to position [675, 0]
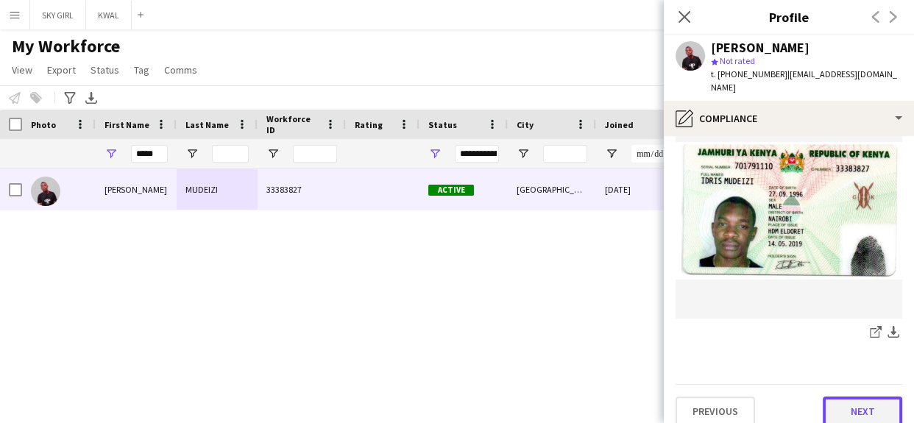
click at [832, 397] on button "Next" at bounding box center [862, 411] width 79 height 29
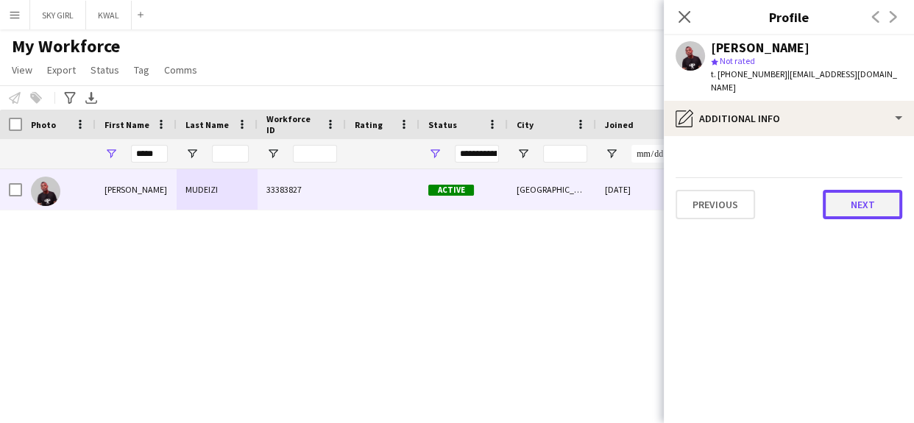
click at [843, 194] on button "Next" at bounding box center [862, 204] width 79 height 29
click at [843, 193] on button "Next" at bounding box center [862, 204] width 79 height 29
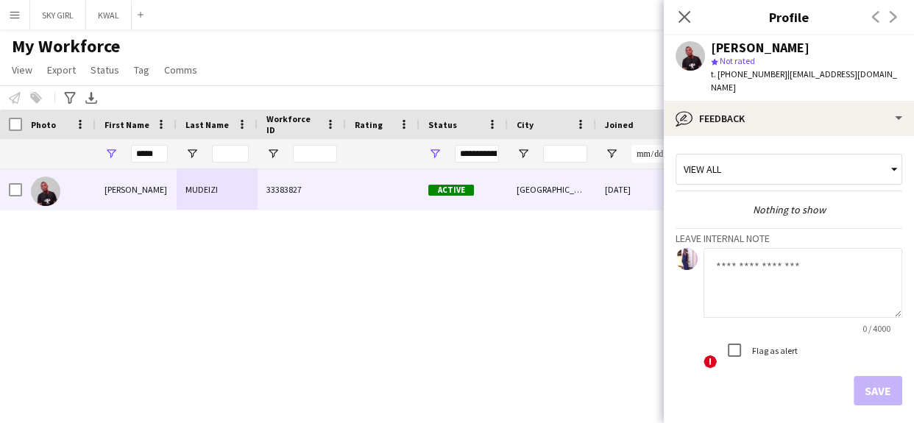
scroll to position [51, 0]
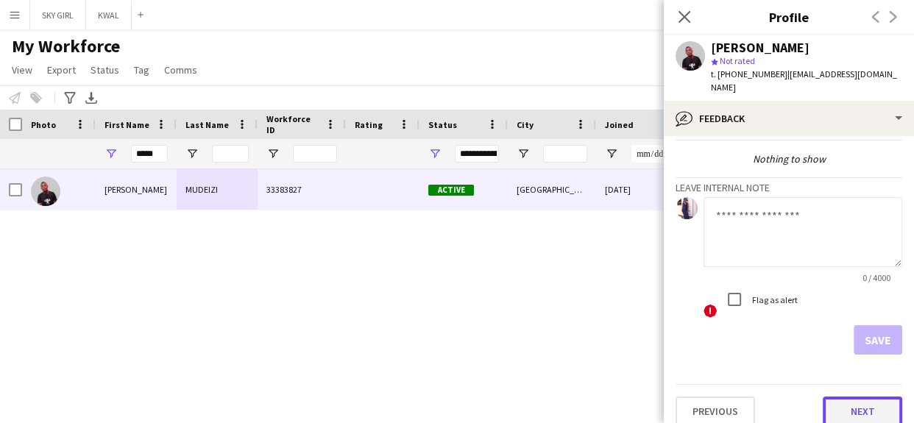
click at [827, 397] on button "Next" at bounding box center [862, 411] width 79 height 29
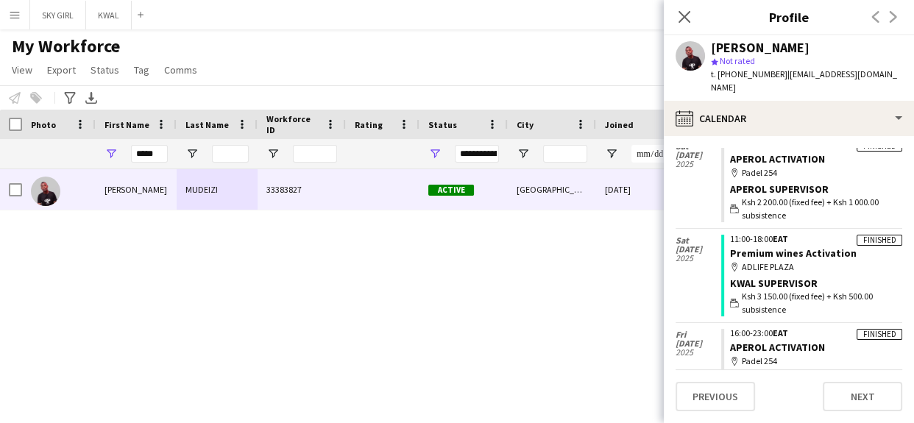
scroll to position [140, 0]
